Goal: Complete application form

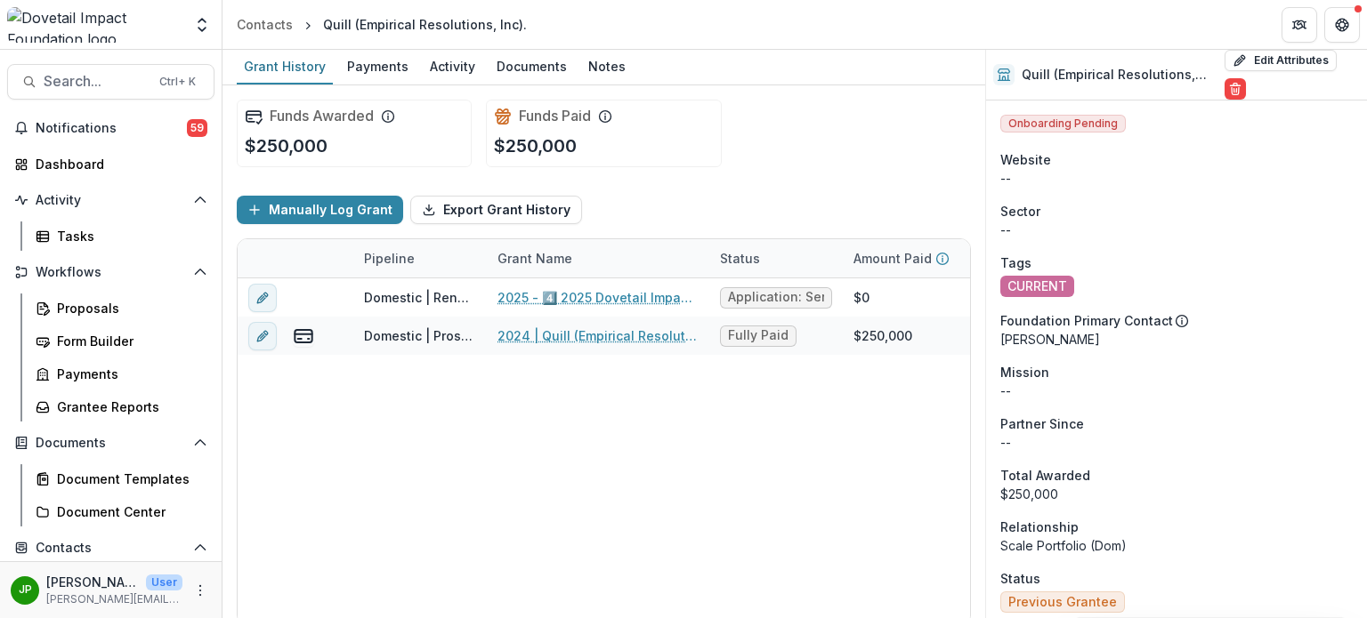
scroll to position [2030, 0]
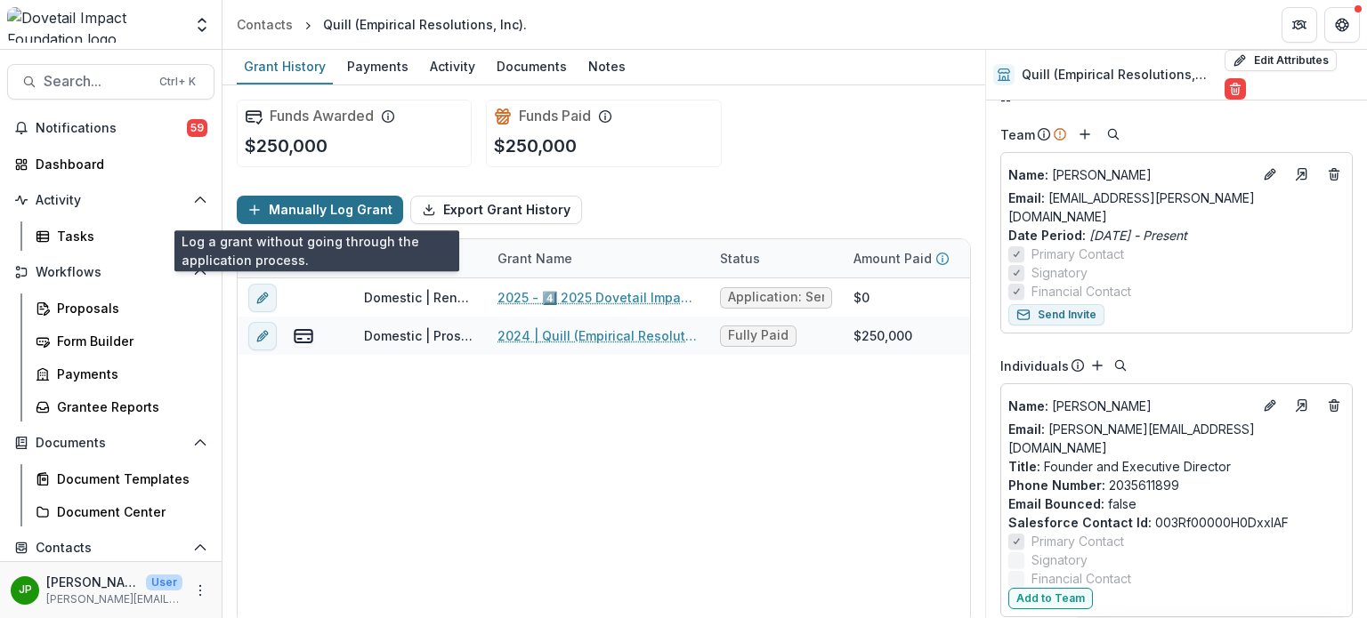
click at [253, 210] on icon "button" at bounding box center [254, 210] width 14 height 14
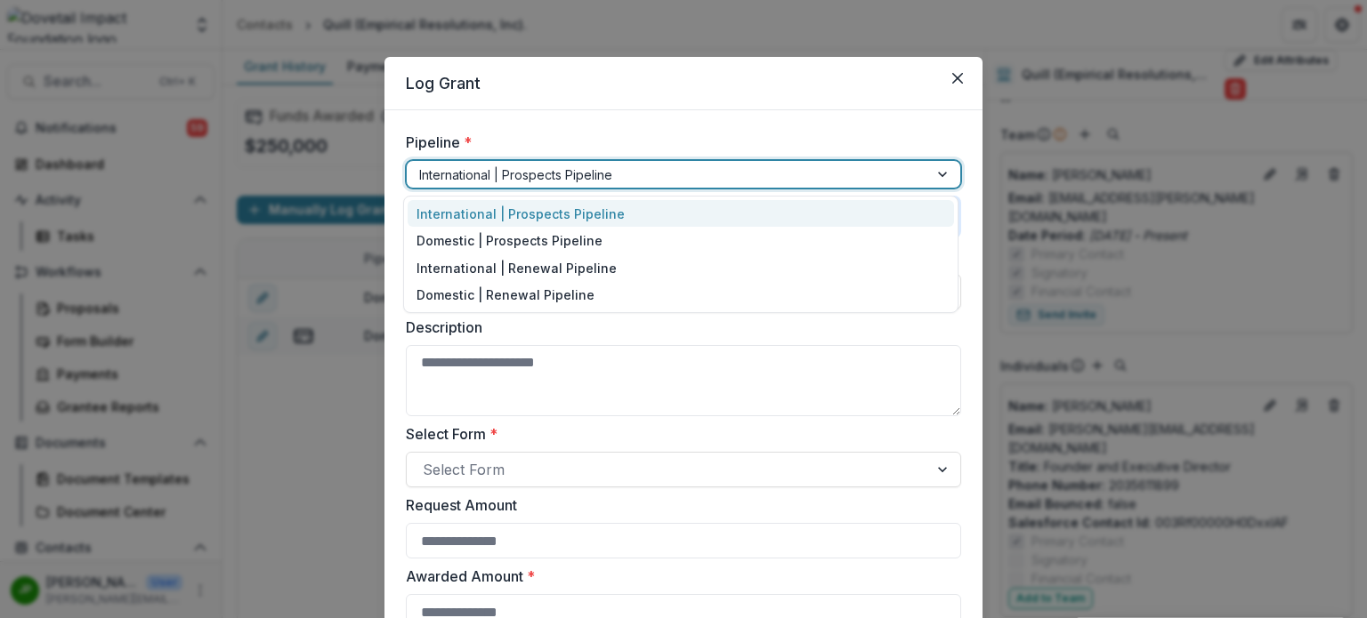
click at [662, 178] on div at bounding box center [667, 175] width 497 height 22
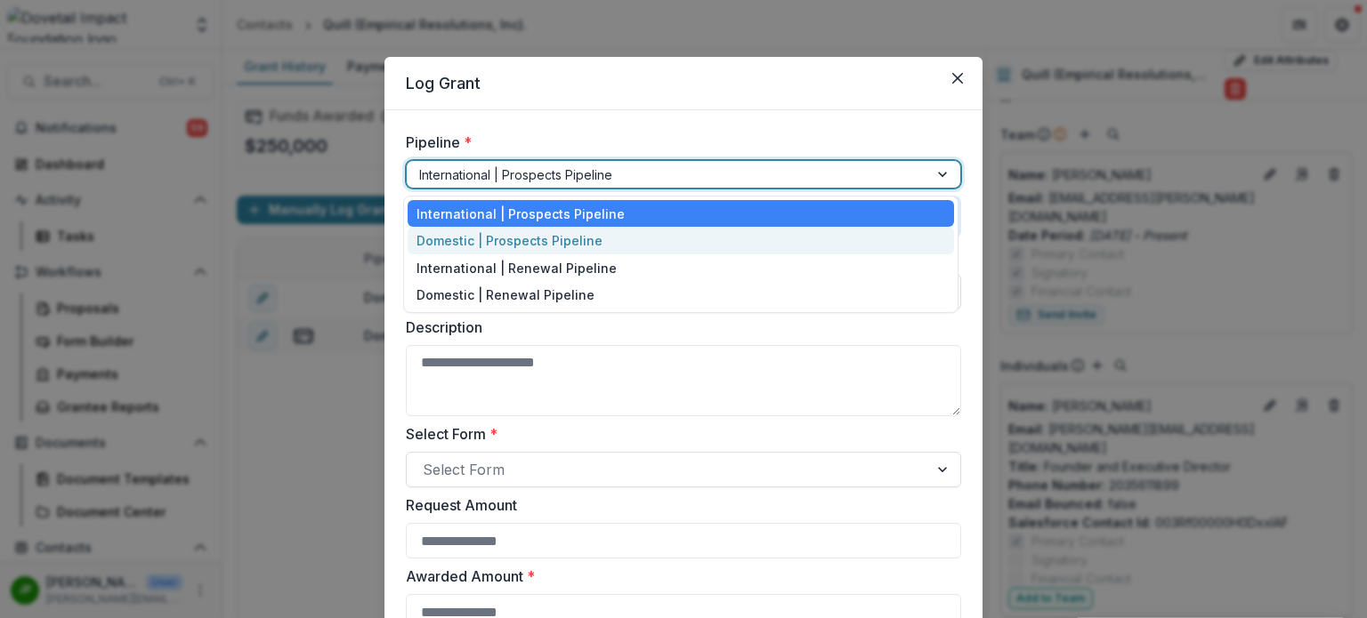
click at [610, 245] on div "Domestic | Prospects Pipeline" at bounding box center [681, 241] width 546 height 28
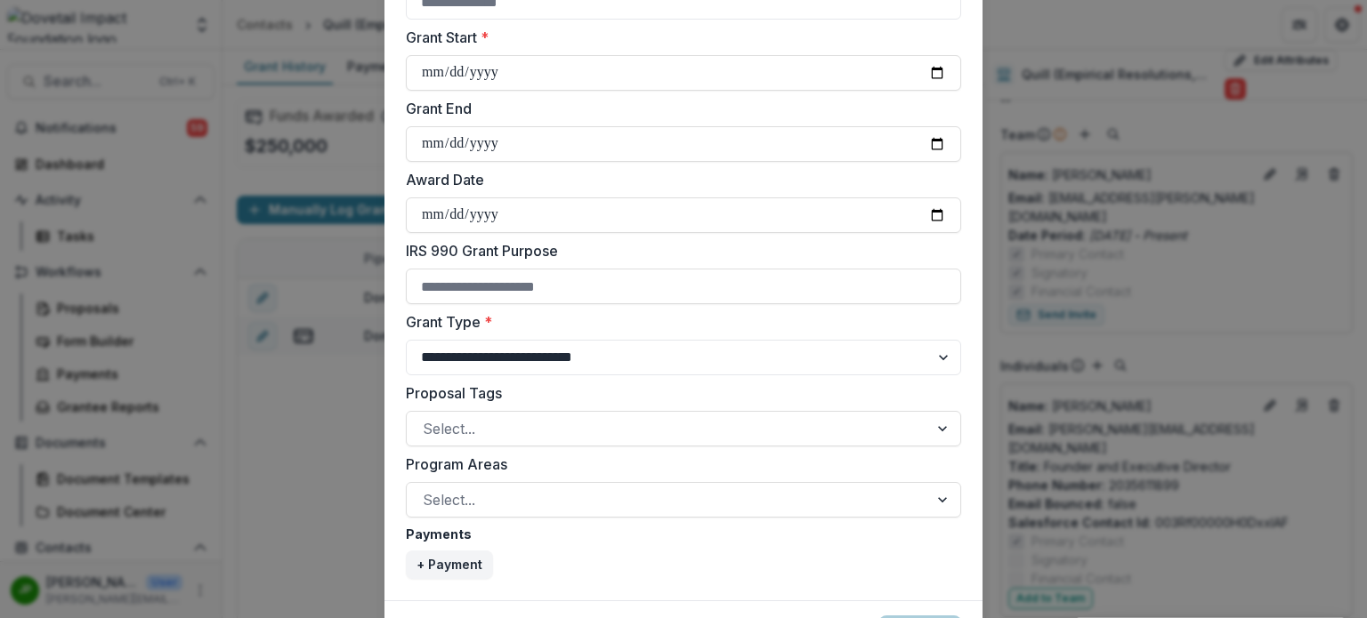
scroll to position [623, 0]
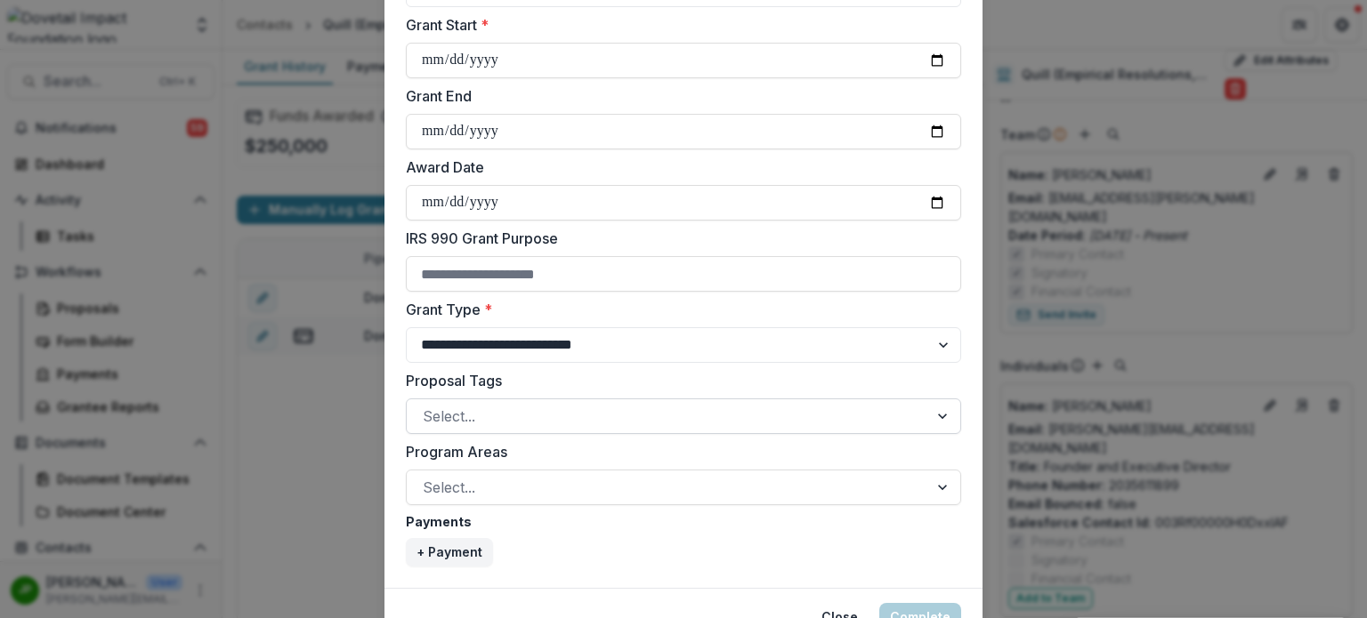
click at [557, 416] on div at bounding box center [667, 416] width 489 height 25
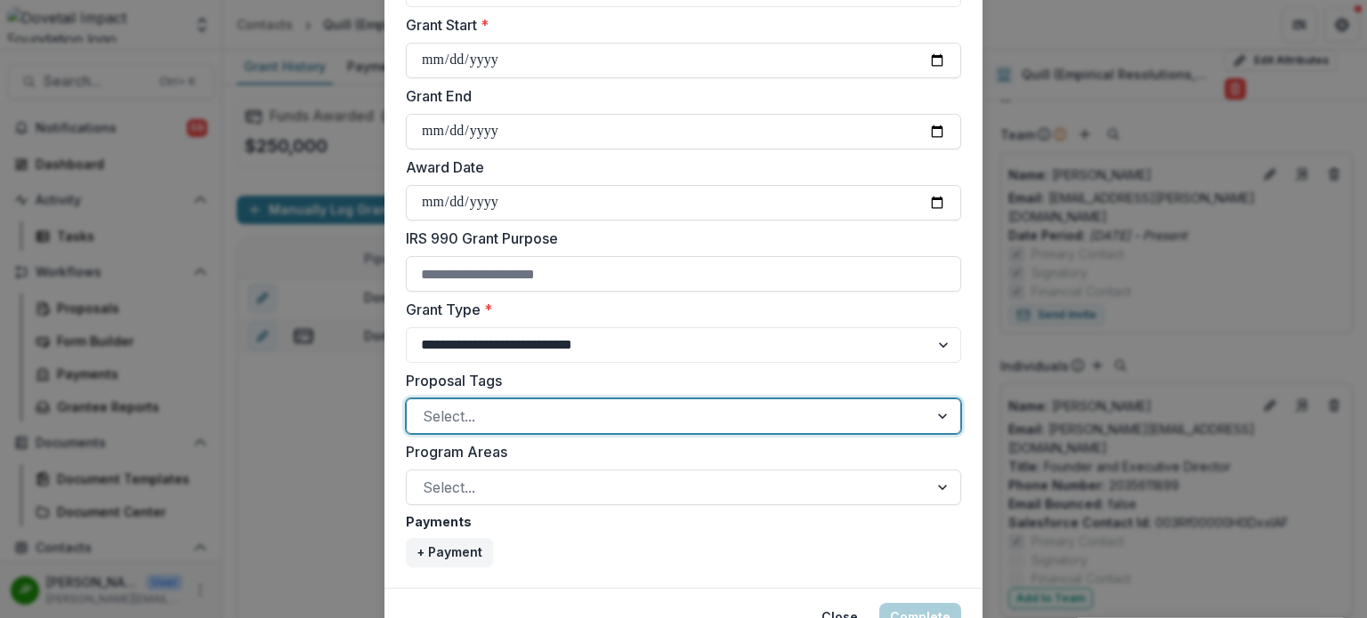
click at [558, 412] on div at bounding box center [667, 416] width 489 height 25
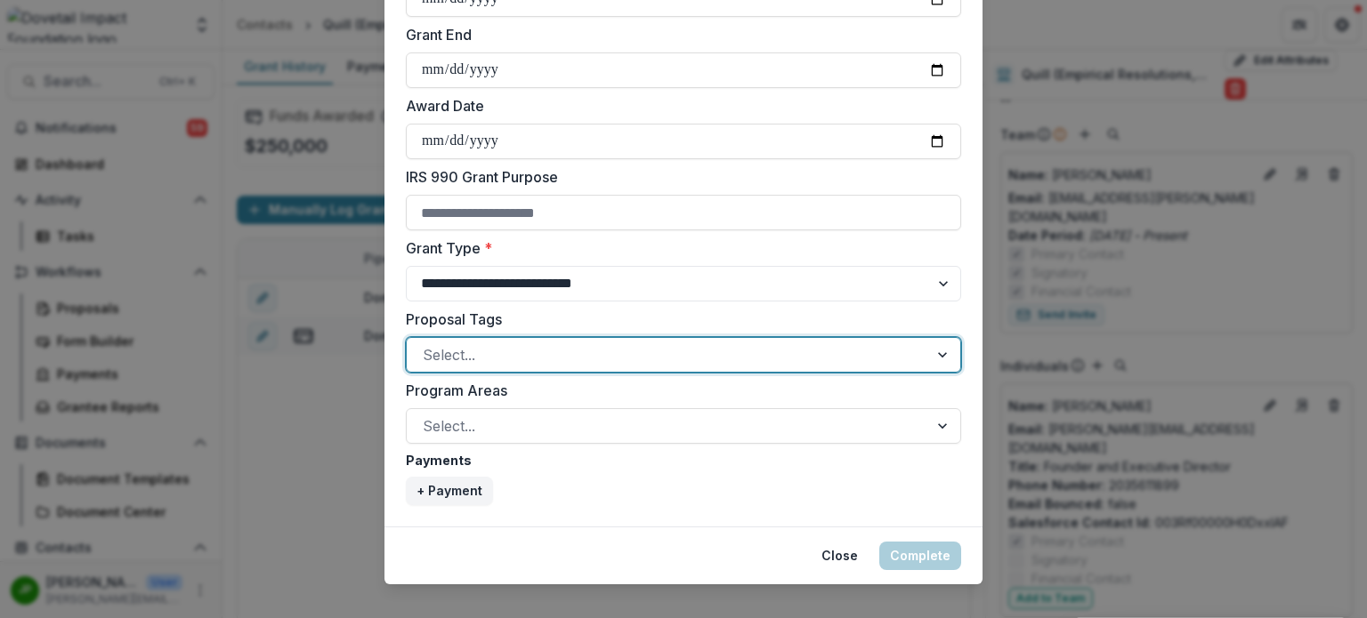
scroll to position [707, 0]
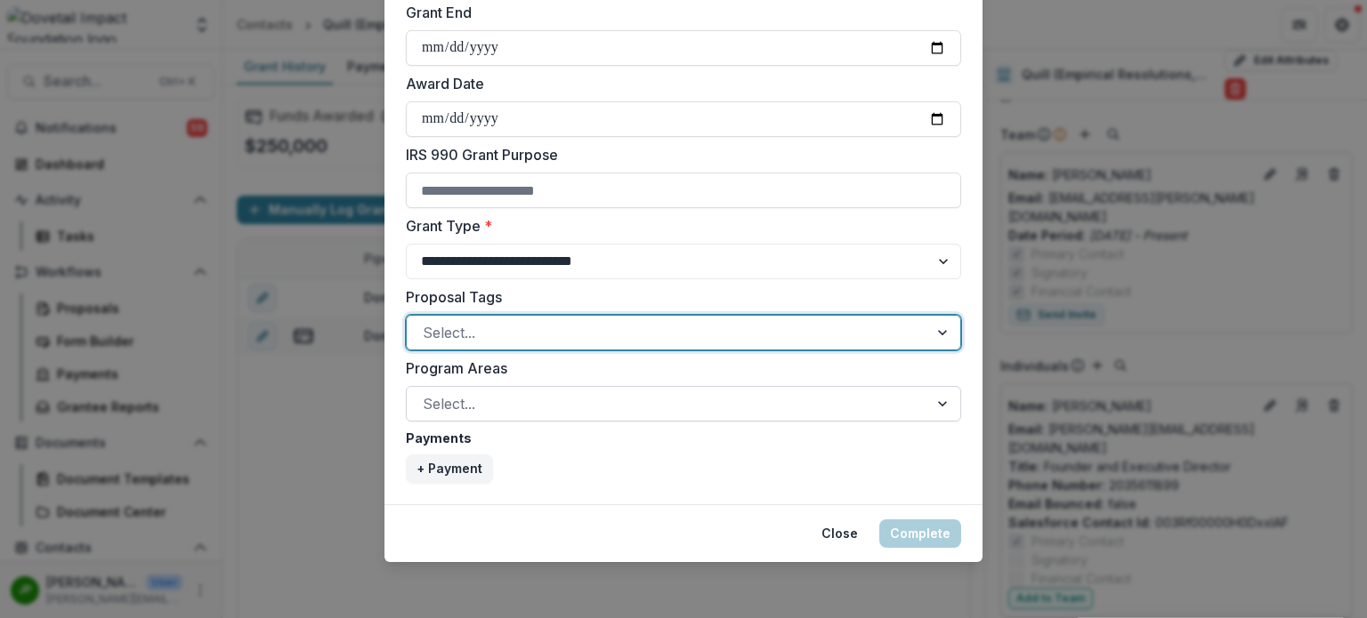
click at [600, 390] on div "Select..." at bounding box center [667, 404] width 521 height 28
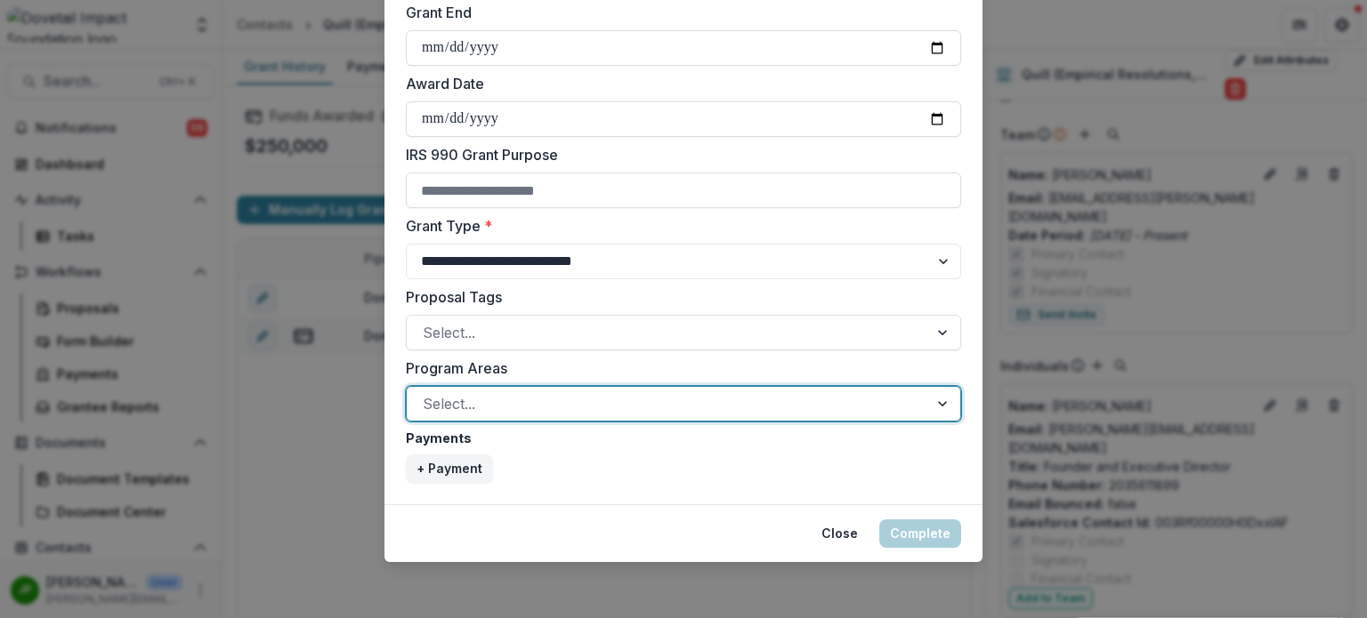
click at [602, 392] on div at bounding box center [667, 404] width 489 height 25
click at [602, 390] on div "Select..." at bounding box center [667, 404] width 521 height 28
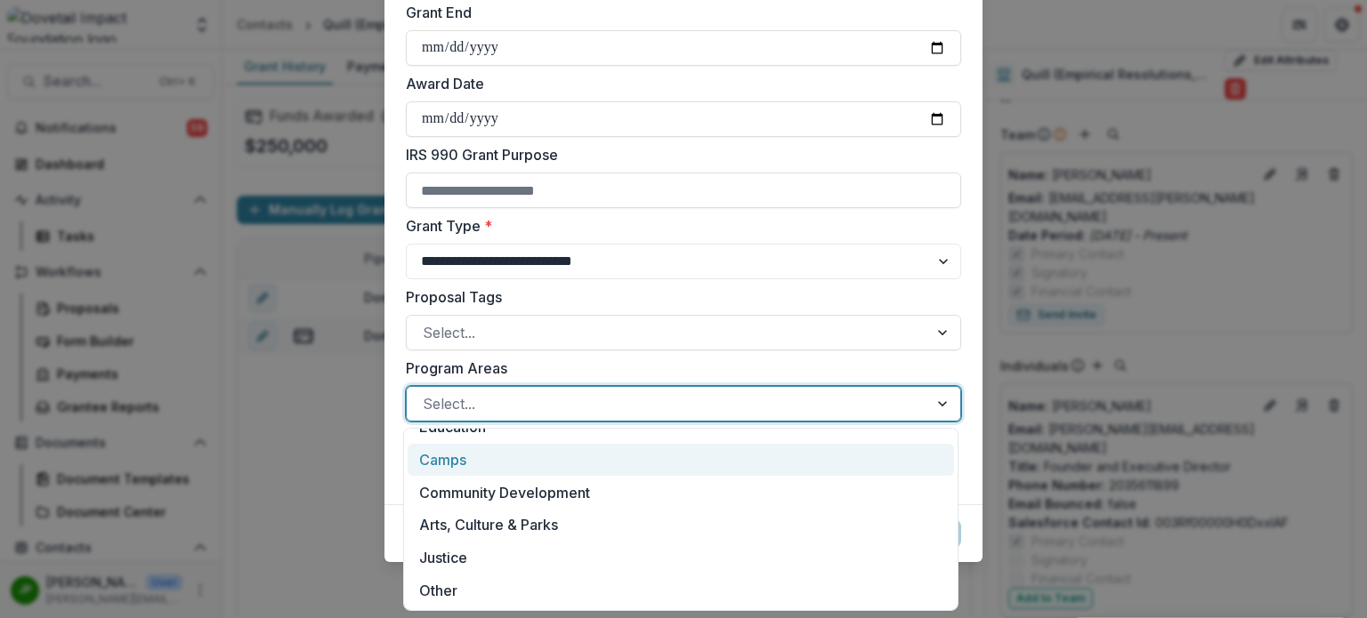
scroll to position [0, 0]
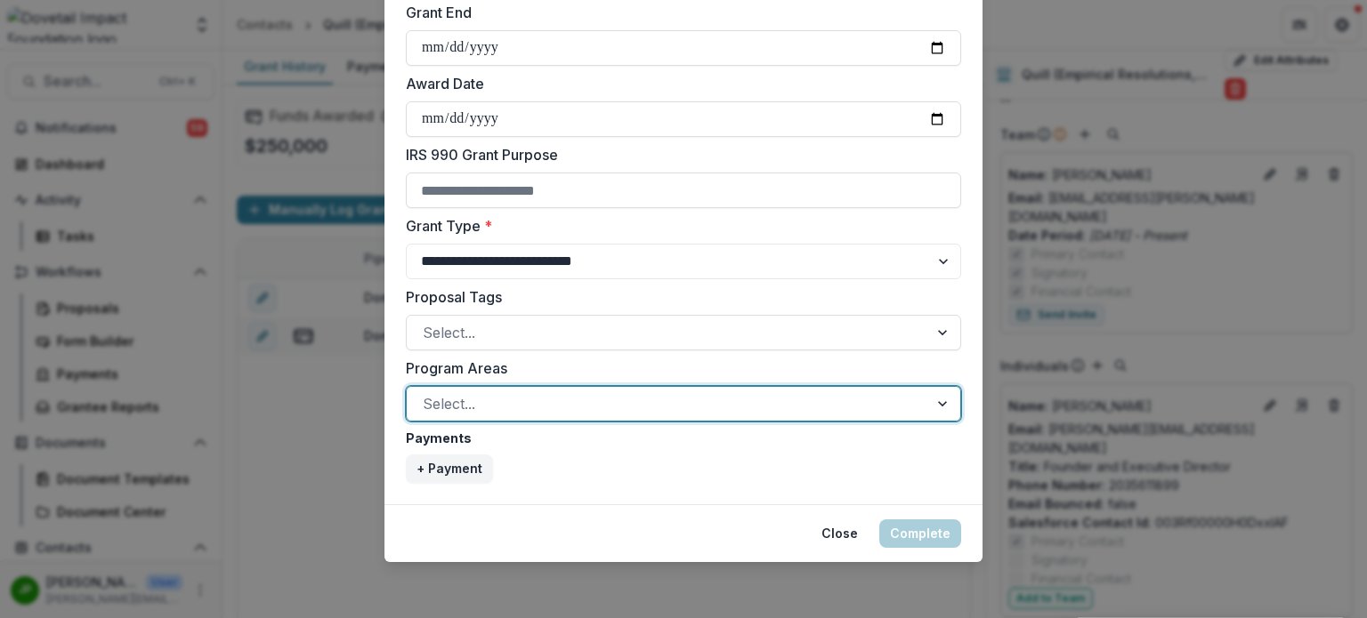
click at [587, 412] on div at bounding box center [667, 404] width 489 height 25
click at [581, 244] on select "**********" at bounding box center [683, 262] width 555 height 36
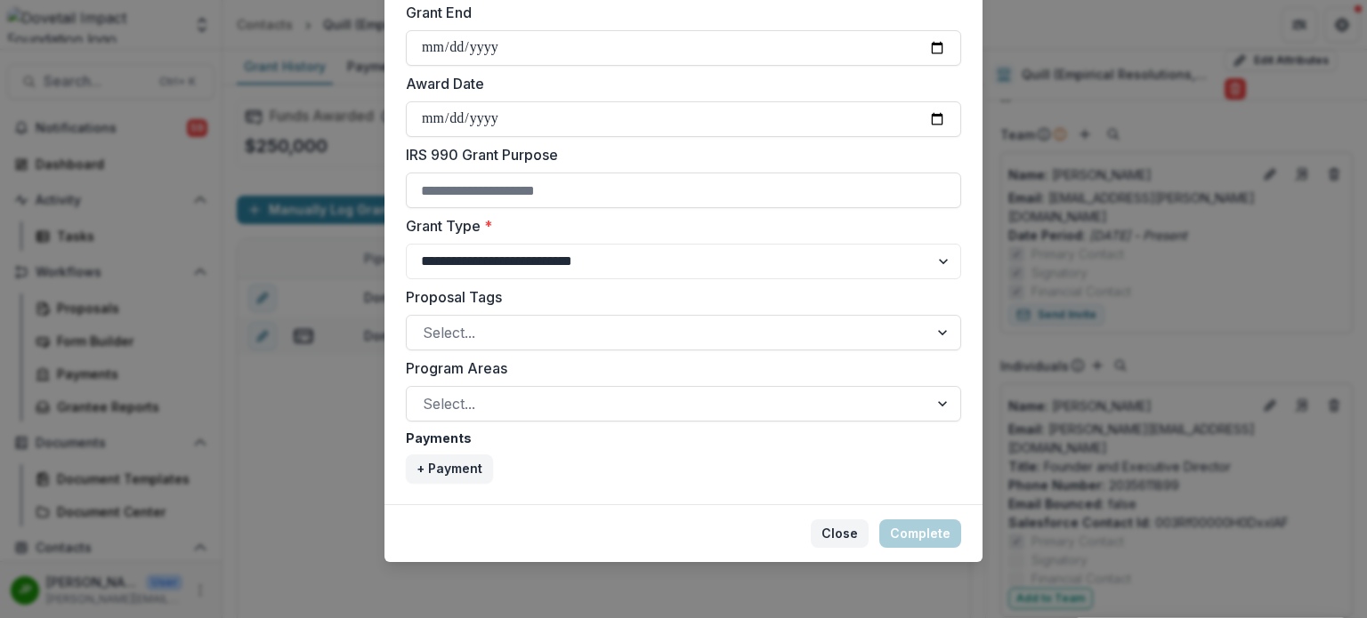
click at [839, 538] on button "Close" at bounding box center [840, 534] width 58 height 28
